Goal: Task Accomplishment & Management: Complete application form

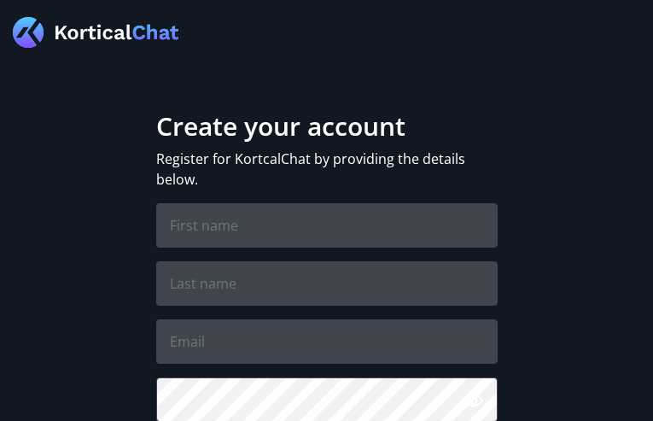
type input "GSQCAzRvEfG"
type input "PxYgOngpdS"
type input "[EMAIL_ADDRESS][DOMAIN_NAME]"
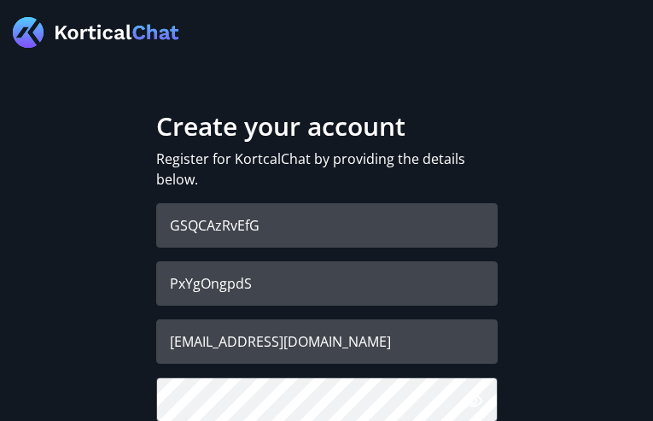
checkbox input "false"
